Goal: Task Accomplishment & Management: Manage account settings

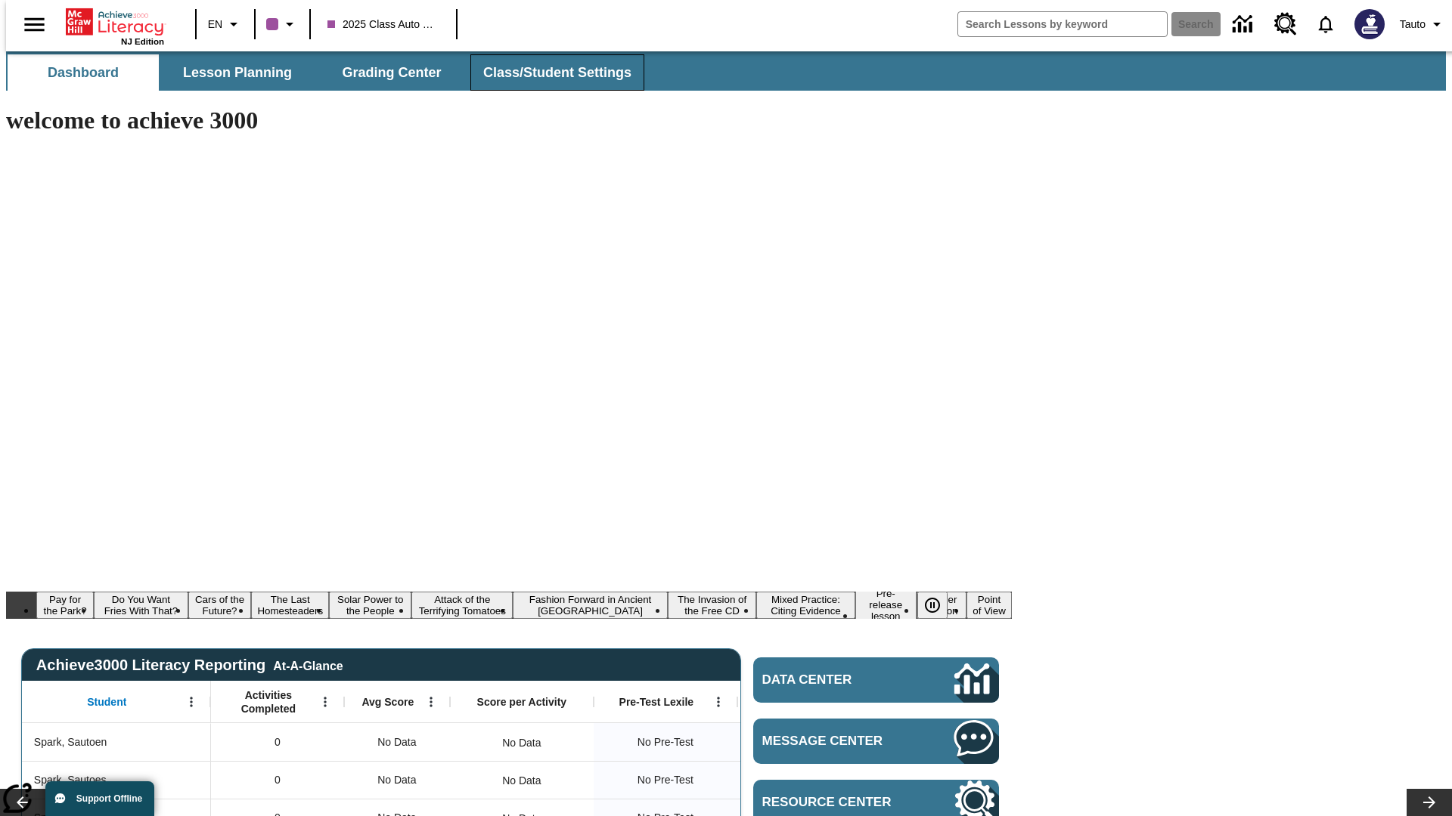
click at [549, 73] on span "Class/Student Settings" at bounding box center [557, 72] width 148 height 17
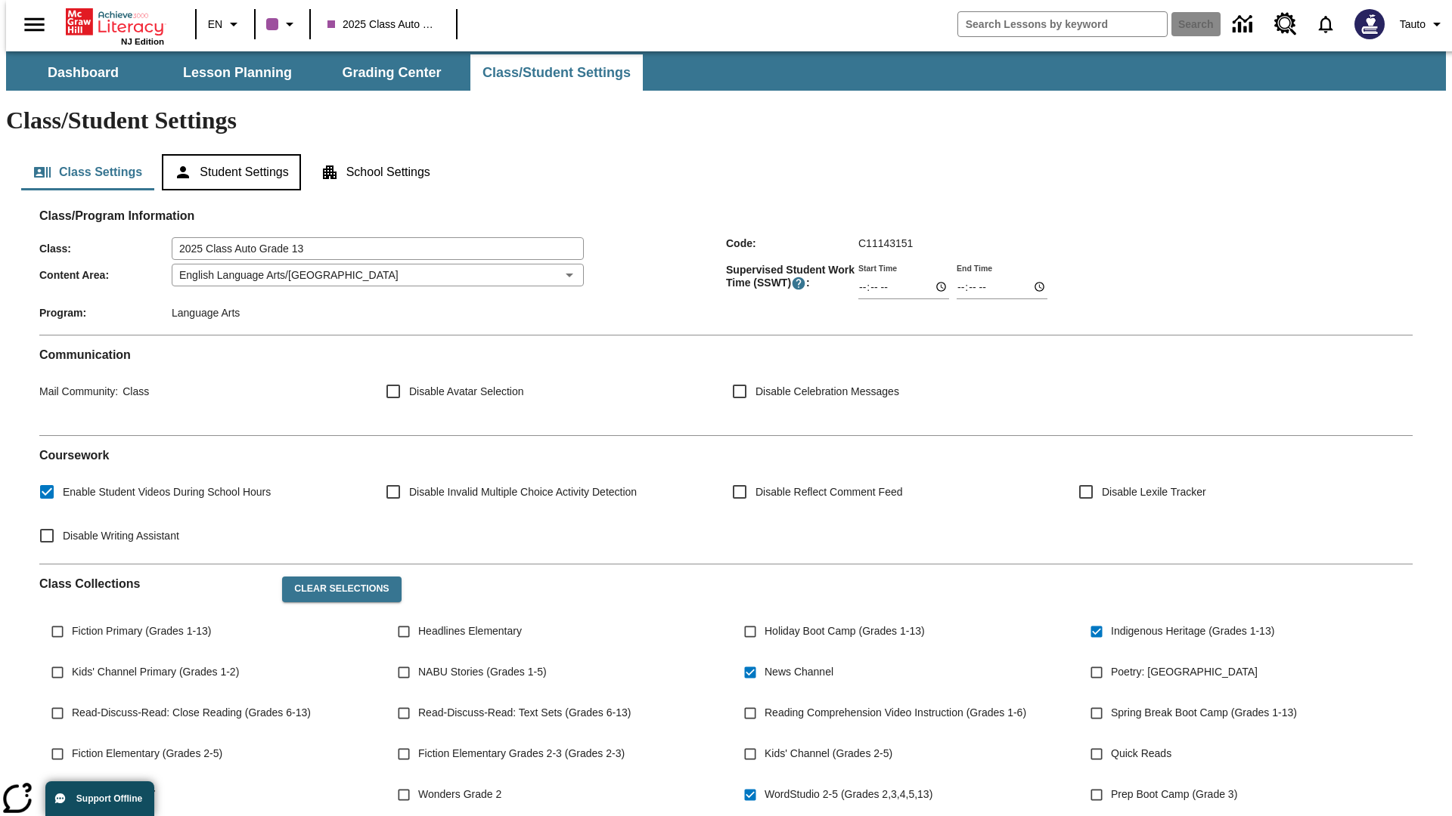
click at [228, 154] on button "Student Settings" at bounding box center [231, 172] width 138 height 36
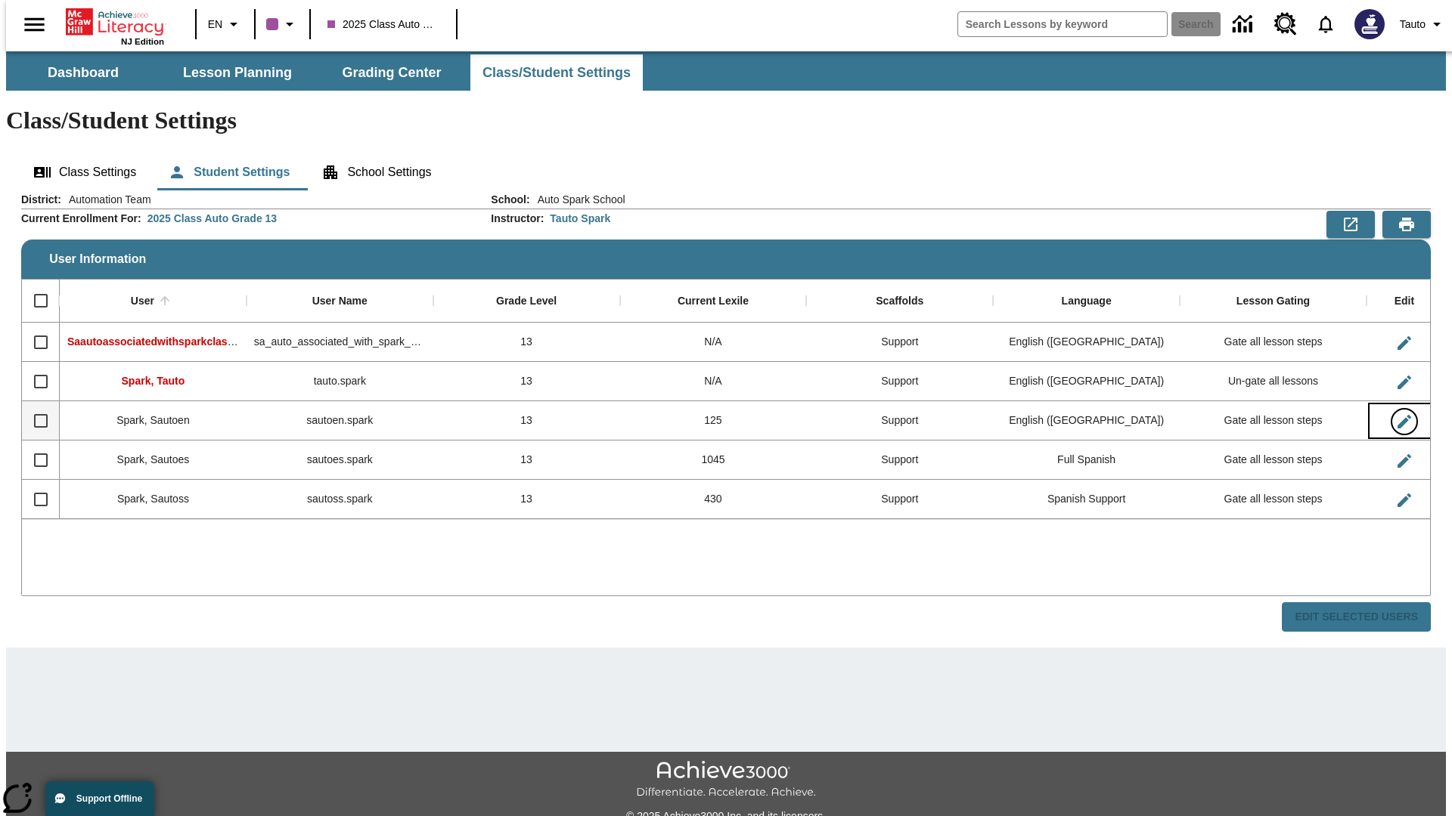
click at [1397, 415] on icon "Edit User" at bounding box center [1404, 422] width 14 height 14
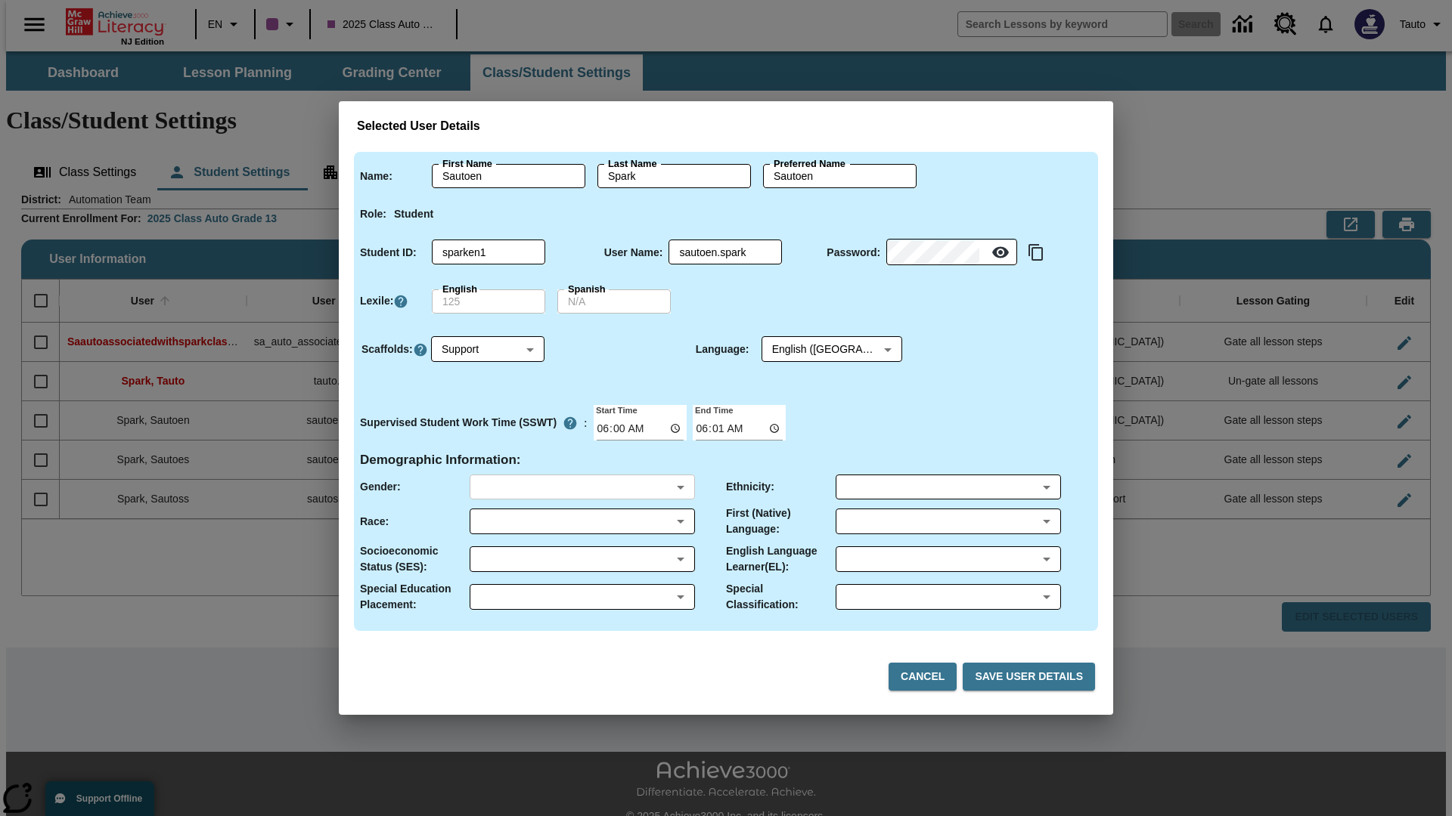
click at [581, 487] on body "Skip to main content NJ Edition EN 2025 Class Auto Grade 13 Search 0 Tauto Dash…" at bounding box center [725, 450] width 1439 height 798
click at [581, 522] on body "Skip to main content NJ Edition EN 2025 Class Auto Grade 13 Search 0 Tauto Dash…" at bounding box center [725, 450] width 1439 height 798
click at [581, 559] on body "Skip to main content NJ Edition EN 2025 Class Auto Grade 13 Search 0 Tauto Dash…" at bounding box center [725, 450] width 1439 height 798
click at [581, 597] on body "Skip to main content NJ Edition EN 2025 Class Auto Grade 13 Search 0 Tauto Dash…" at bounding box center [725, 450] width 1439 height 798
click at [947, 487] on body "Skip to main content NJ Edition EN 2025 Class Auto Grade 13 Search 0 Tauto Dash…" at bounding box center [725, 450] width 1439 height 798
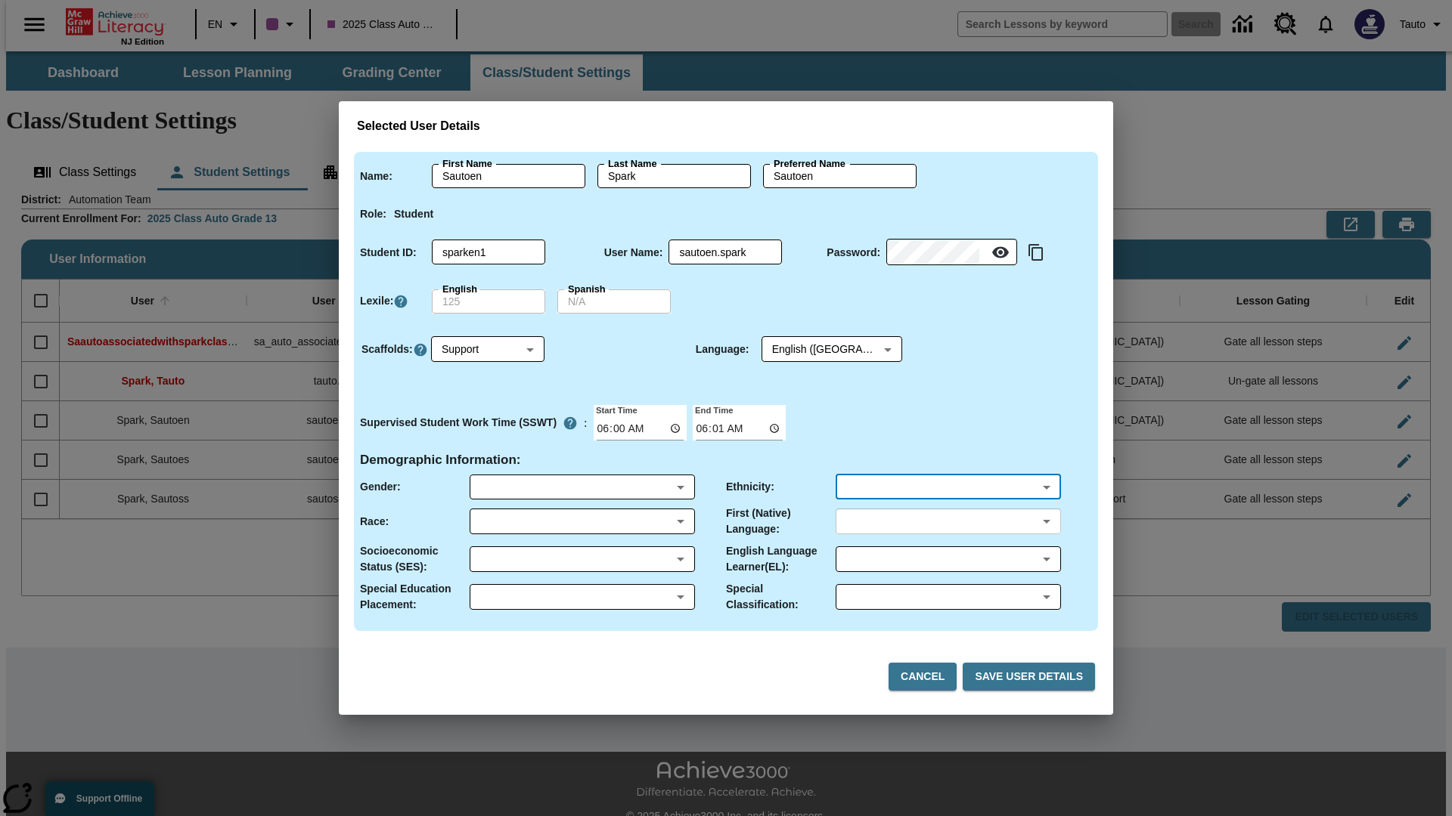
click at [947, 522] on body "Skip to main content NJ Edition EN 2025 Class Auto Grade 13 Search 0 Tauto Dash…" at bounding box center [725, 450] width 1439 height 798
click at [947, 559] on body "Skip to main content NJ Edition EN 2025 Class Auto Grade 13 Search 0 Tauto Dash…" at bounding box center [725, 450] width 1439 height 798
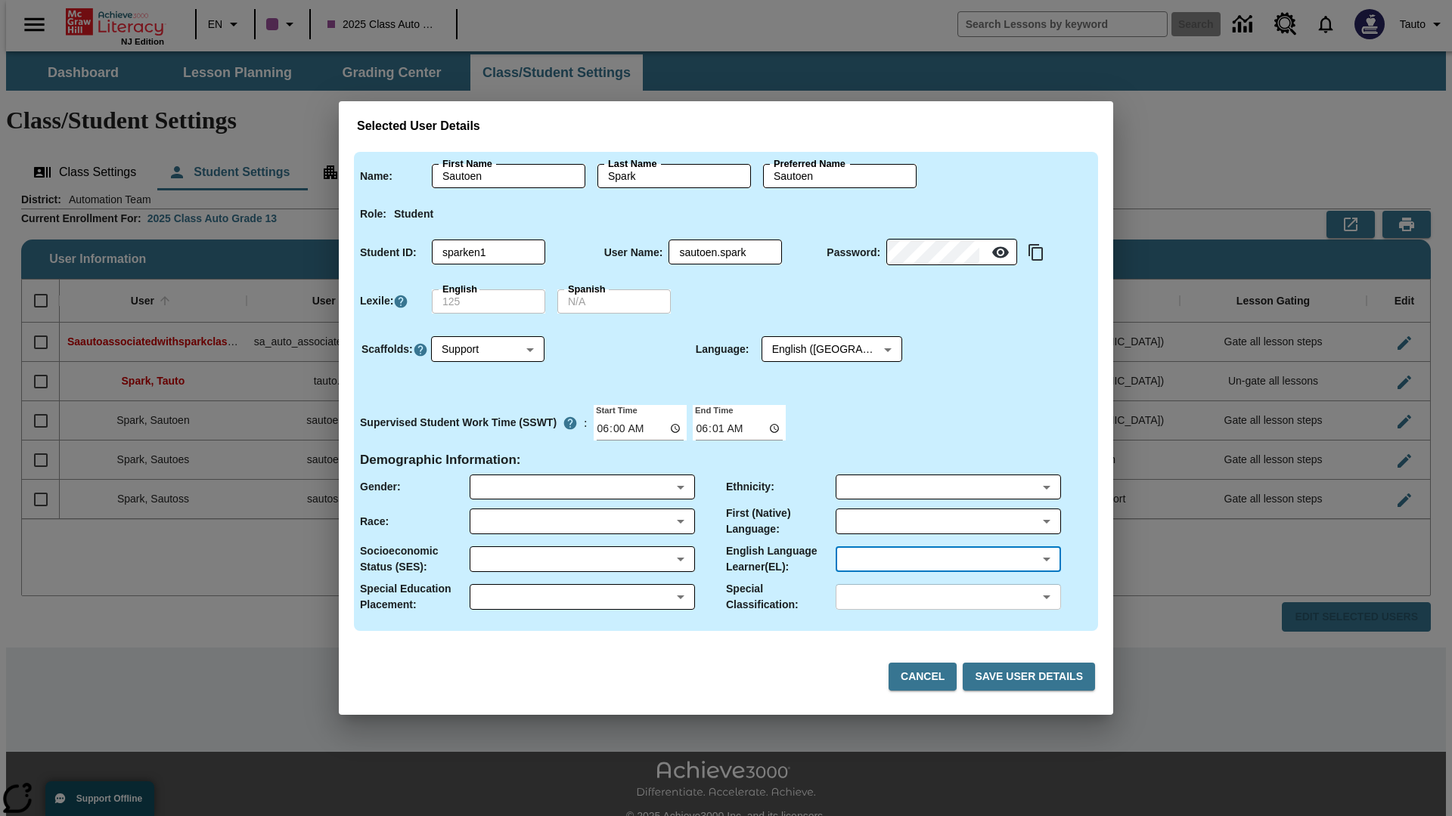
click at [947, 597] on body "Skip to main content NJ Edition EN 2025 Class Auto Grade 13 Search 0 Tauto Dash…" at bounding box center [725, 450] width 1439 height 798
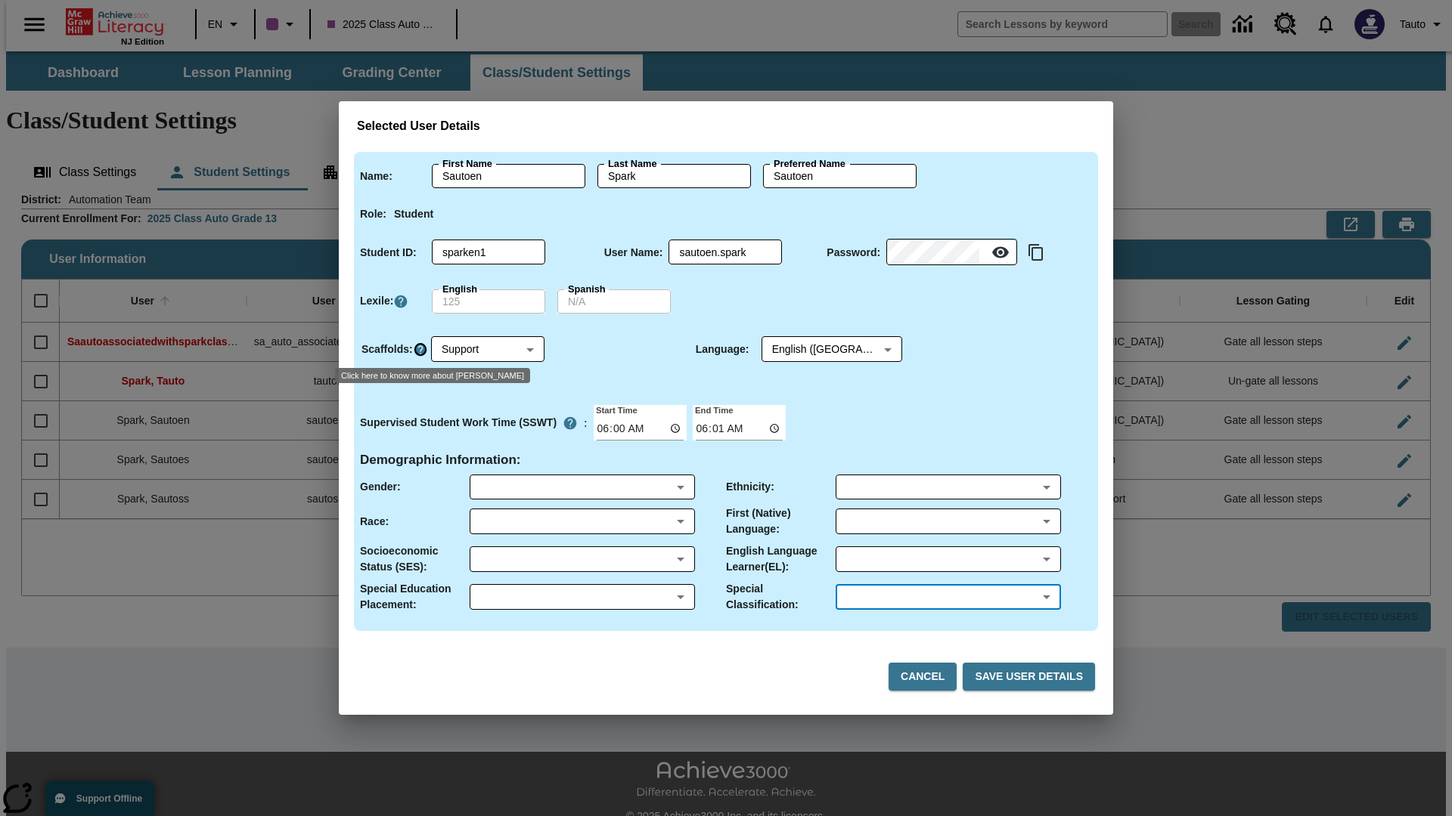
click at [420, 349] on icon "Click here to know more about Scaffolds" at bounding box center [420, 349] width 15 height 15
